Goal: Transaction & Acquisition: Purchase product/service

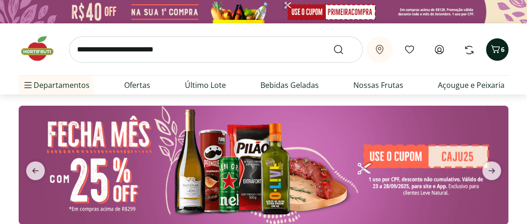
click at [496, 51] on icon "Carrinho" at bounding box center [495, 48] width 11 height 11
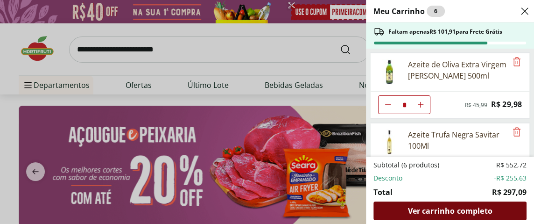
click at [440, 212] on span "Ver carrinho completo" at bounding box center [450, 210] width 84 height 7
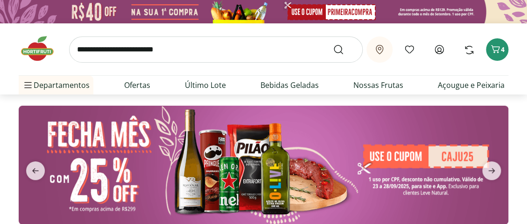
click at [498, 48] on icon "Carrinho" at bounding box center [495, 48] width 11 height 11
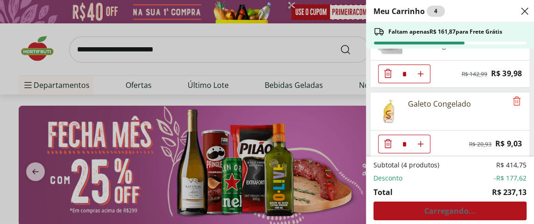
scroll to position [174, 0]
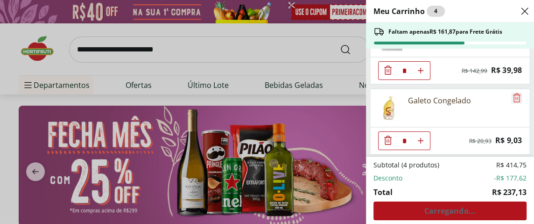
click at [511, 95] on icon "Remove" at bounding box center [516, 97] width 11 height 11
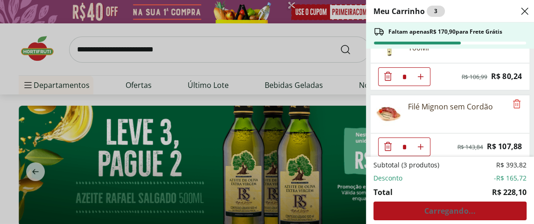
scroll to position [12, 0]
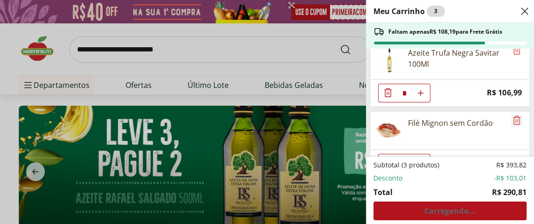
click at [513, 118] on icon "Remove" at bounding box center [516, 119] width 11 height 11
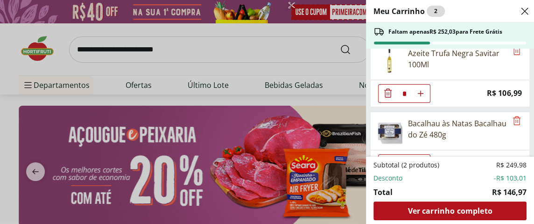
scroll to position [0, 0]
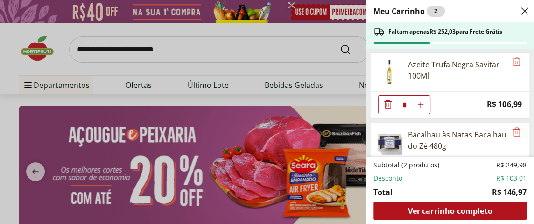
click at [421, 105] on icon "Aumentar Quantidade" at bounding box center [420, 104] width 7 height 7
type input "*"
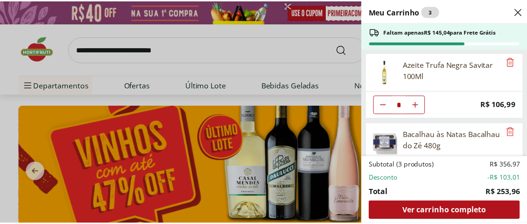
scroll to position [35, 0]
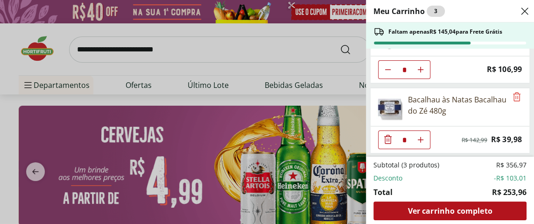
click at [160, 84] on div "Meu Carrinho 3 Faltam apenas R$ 145,04 para Frete Grátis Azeite Trufa Negra Sav…" at bounding box center [267, 112] width 534 height 224
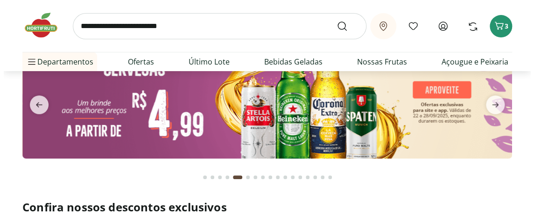
scroll to position [0, 0]
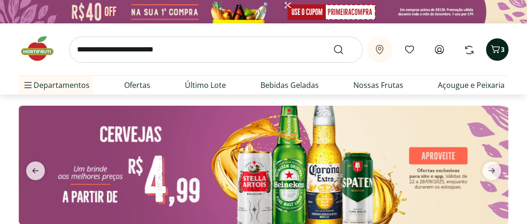
click at [496, 55] on span "Carrinho" at bounding box center [495, 49] width 11 height 12
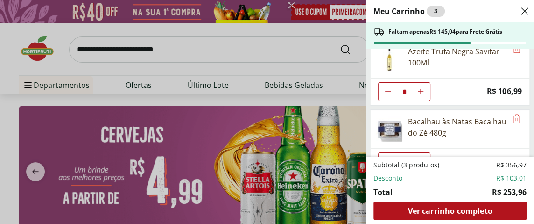
scroll to position [35, 0]
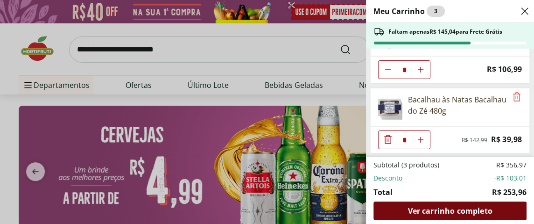
click at [445, 209] on span "Ver carrinho completo" at bounding box center [450, 210] width 84 height 7
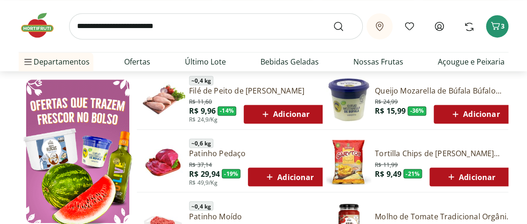
scroll to position [467, 0]
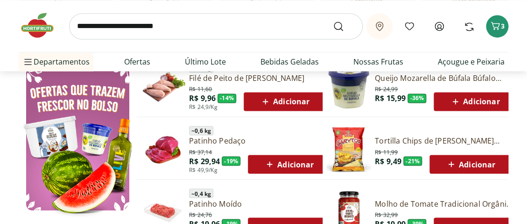
click at [465, 99] on span "Adicionar" at bounding box center [475, 101] width 50 height 11
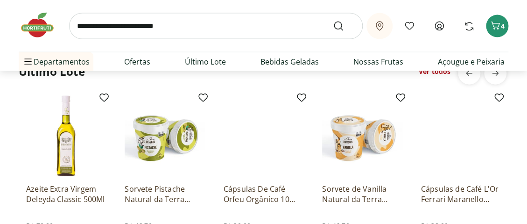
scroll to position [700, 0]
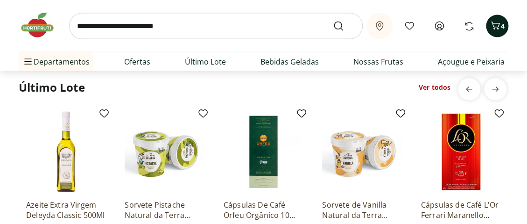
click at [496, 22] on icon "Carrinho" at bounding box center [495, 25] width 11 height 11
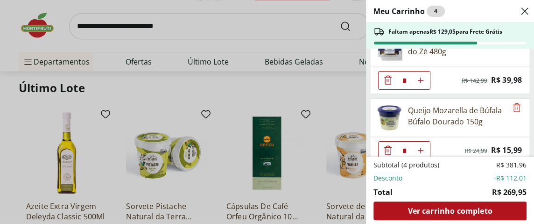
scroll to position [105, 0]
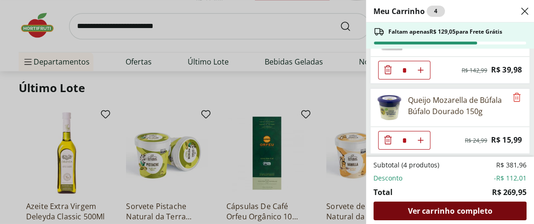
click at [439, 210] on span "Ver carrinho completo" at bounding box center [450, 210] width 84 height 7
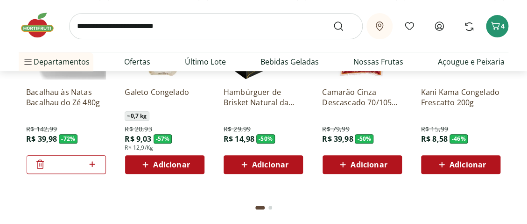
scroll to position [1400, 0]
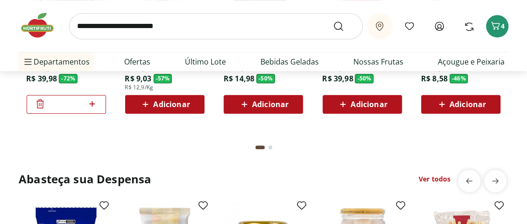
click at [269, 147] on div "Go to page 2 from fs-carousel" at bounding box center [270, 147] width 4 height 4
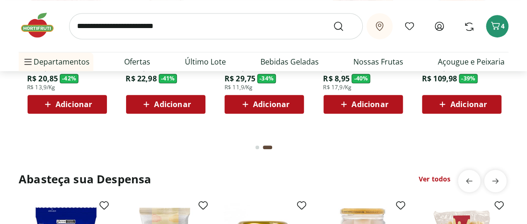
click at [256, 146] on div "Go to page 1 from fs-carousel" at bounding box center [257, 147] width 4 height 4
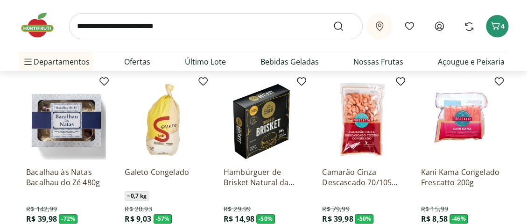
scroll to position [1307, 0]
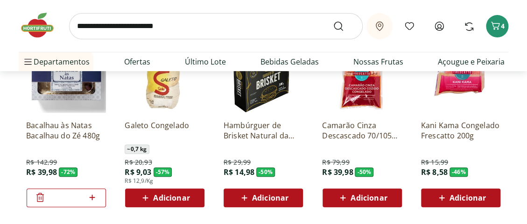
click at [348, 195] on icon at bounding box center [343, 197] width 12 height 11
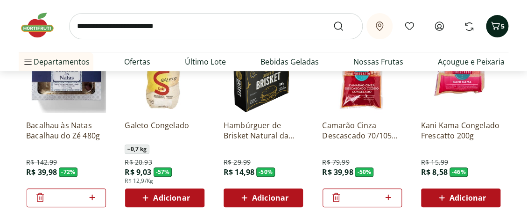
click at [491, 30] on icon "Carrinho" at bounding box center [495, 25] width 11 height 11
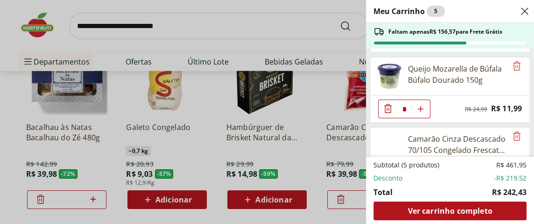
scroll to position [174, 0]
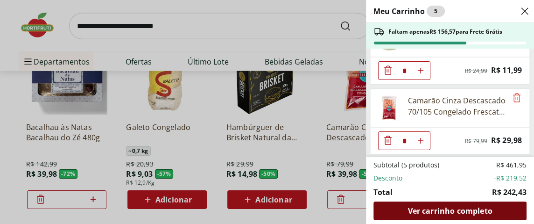
click at [452, 211] on span "Ver carrinho completo" at bounding box center [450, 210] width 84 height 7
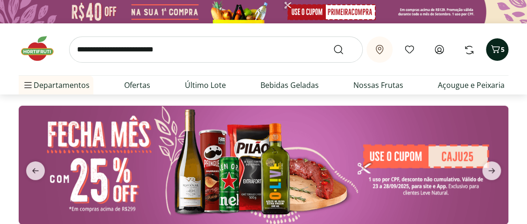
click at [497, 51] on icon "Carrinho" at bounding box center [495, 48] width 11 height 11
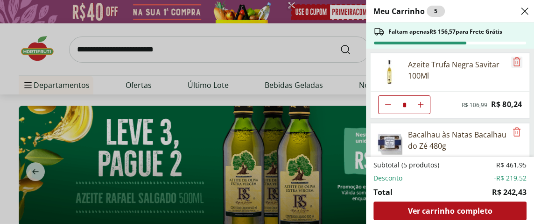
click at [514, 60] on icon "Remove" at bounding box center [516, 61] width 11 height 11
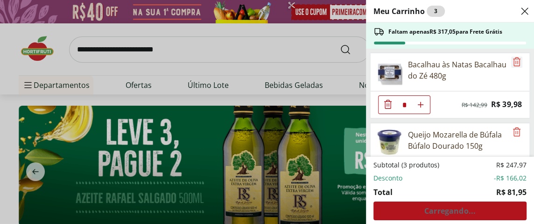
click at [513, 62] on icon "Remove" at bounding box center [516, 61] width 11 height 11
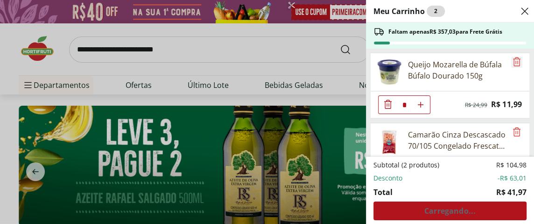
click at [513, 61] on icon "Remove" at bounding box center [516, 61] width 7 height 9
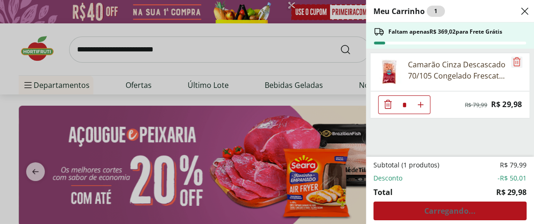
click at [513, 64] on icon "Remove" at bounding box center [516, 61] width 11 height 11
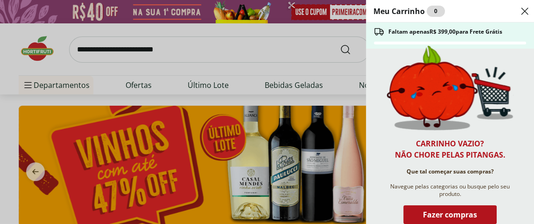
click at [524, 11] on use "Close" at bounding box center [524, 11] width 11 height 11
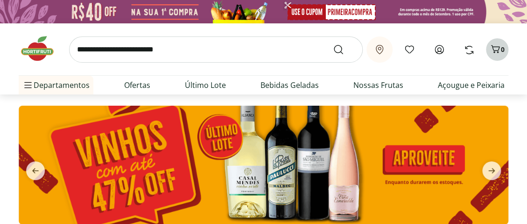
click at [495, 56] on div "0" at bounding box center [496, 49] width 7 height 15
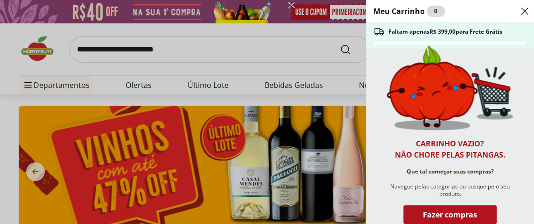
click at [523, 10] on icon "Close" at bounding box center [524, 11] width 11 height 11
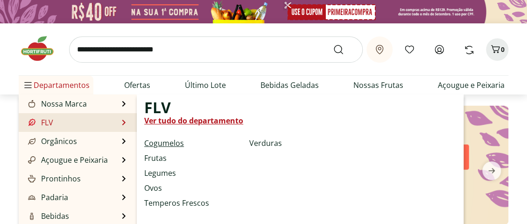
click at [171, 141] on link "Cogumelos" at bounding box center [164, 142] width 40 height 11
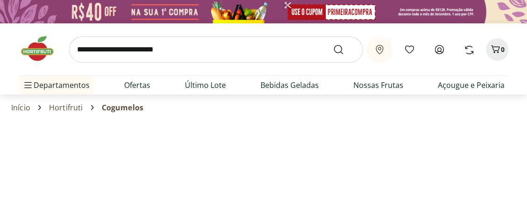
select select "**********"
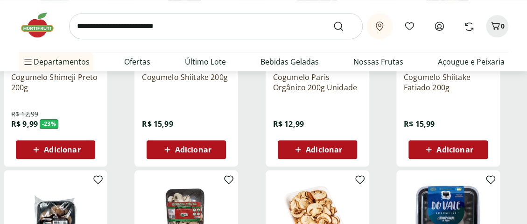
scroll to position [233, 0]
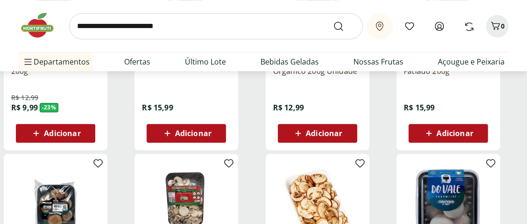
click at [308, 134] on span "Adicionar" at bounding box center [324, 132] width 36 height 7
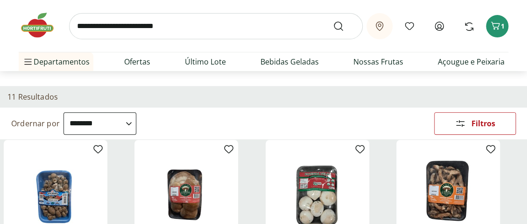
scroll to position [0, 0]
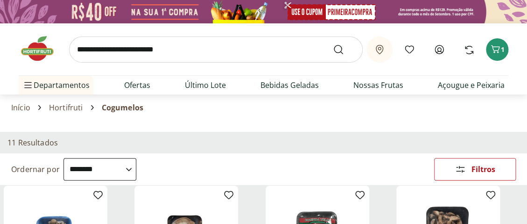
click at [69, 103] on link "Hortifruti" at bounding box center [66, 107] width 34 height 8
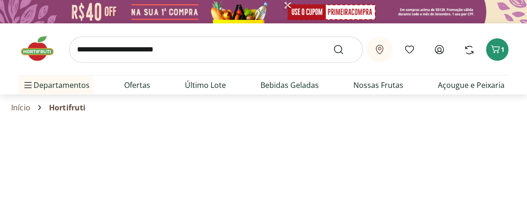
select select "**********"
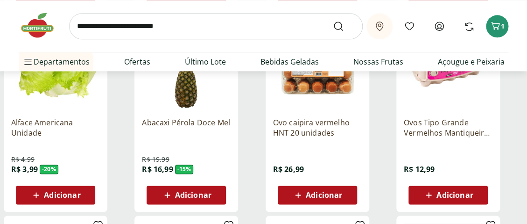
scroll to position [420, 0]
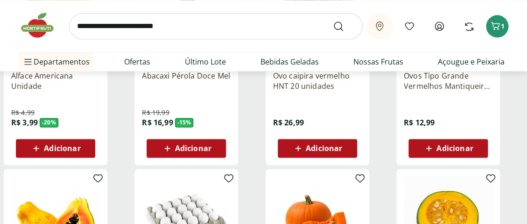
click at [189, 146] on span "Adicionar" at bounding box center [193, 147] width 36 height 7
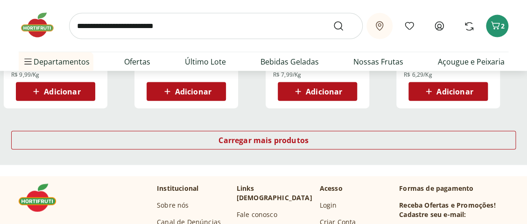
scroll to position [700, 0]
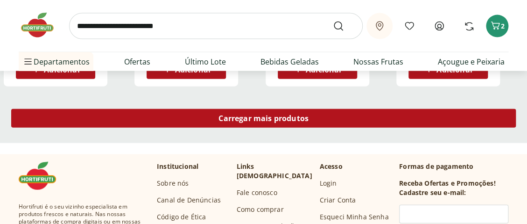
click at [242, 114] on span "Carregar mais produtos" at bounding box center [263, 117] width 90 height 7
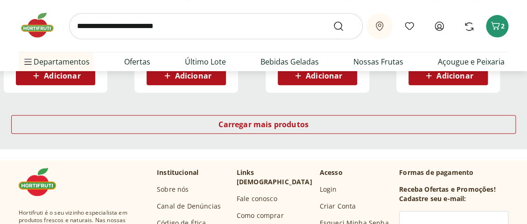
scroll to position [1307, 0]
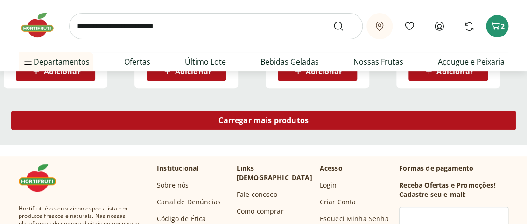
click at [241, 120] on span "Carregar mais produtos" at bounding box center [263, 119] width 90 height 7
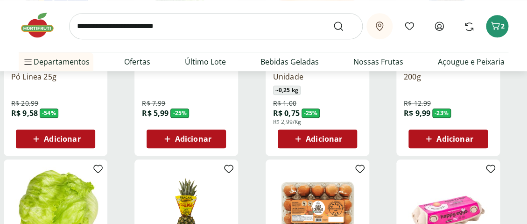
scroll to position [0, 0]
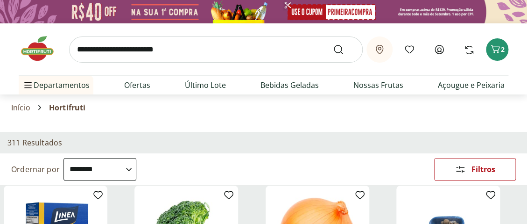
click at [36, 53] on img at bounding box center [42, 49] width 47 height 28
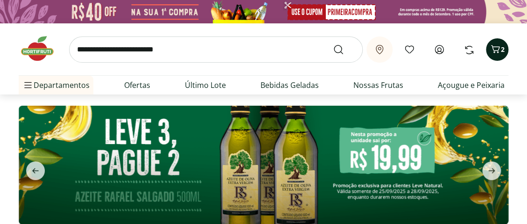
click at [495, 54] on icon "Carrinho" at bounding box center [495, 48] width 11 height 11
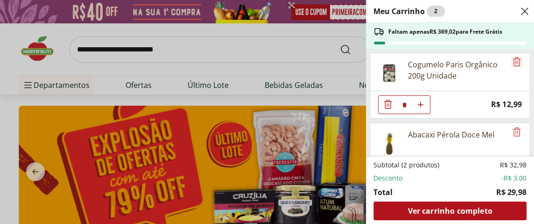
click at [513, 64] on icon "Remove" at bounding box center [516, 61] width 11 height 11
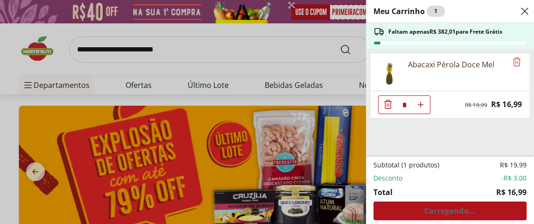
click at [512, 62] on icon "Remove" at bounding box center [516, 61] width 11 height 11
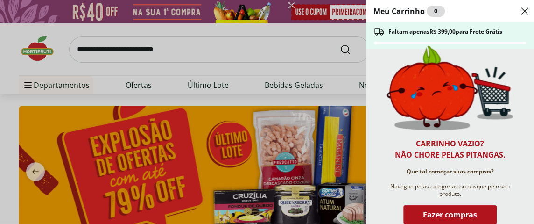
click at [524, 9] on icon "Close" at bounding box center [524, 11] width 11 height 11
